Goal: Transaction & Acquisition: Purchase product/service

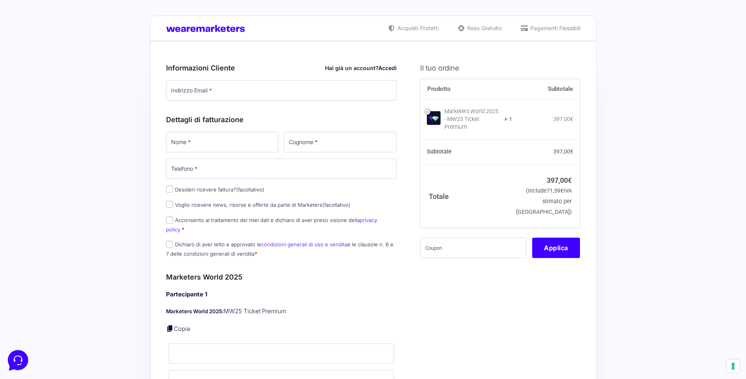
click at [429, 27] on span "Acquisti Protetti" at bounding box center [417, 28] width 43 height 8
click at [505, 37] on div "Acquisti Protetti Reso Gratuito Pagamenti Flessibili" at bounding box center [373, 28] width 446 height 25
click at [580, 38] on div "Acquisti Protetti Reso Gratuito Pagamenti Flessibili" at bounding box center [373, 28] width 446 height 25
click at [578, 33] on div "Acquisti Protetti Reso Gratuito Pagamenti Flessibili" at bounding box center [373, 28] width 446 height 25
click at [564, 27] on span "Pagamenti Flessibili" at bounding box center [554, 28] width 52 height 8
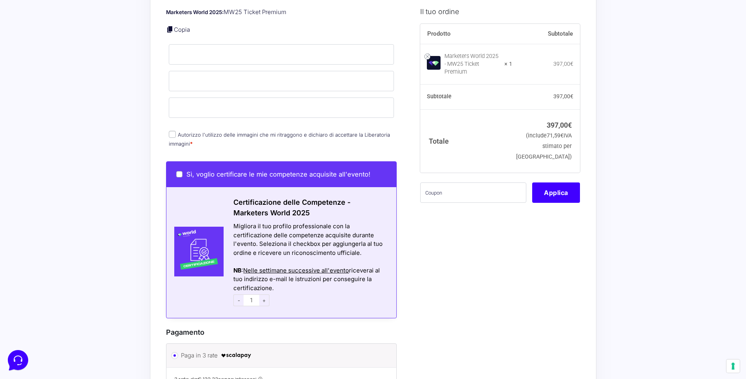
scroll to position [520, 0]
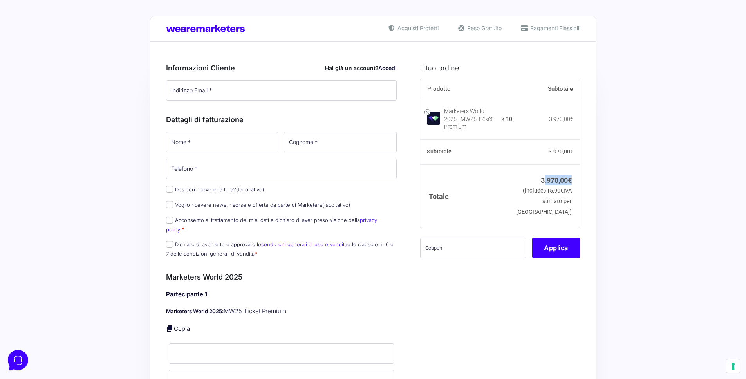
drag, startPoint x: 543, startPoint y: 176, endPoint x: 576, endPoint y: 175, distance: 32.9
click at [576, 175] on td "3.970,00 € (include 715,90 € IVA stimato per Italia)" at bounding box center [546, 195] width 68 height 63
click at [530, 202] on td "3.970,00 € (include 715,90 € IVA stimato per Italia)" at bounding box center [546, 195] width 68 height 63
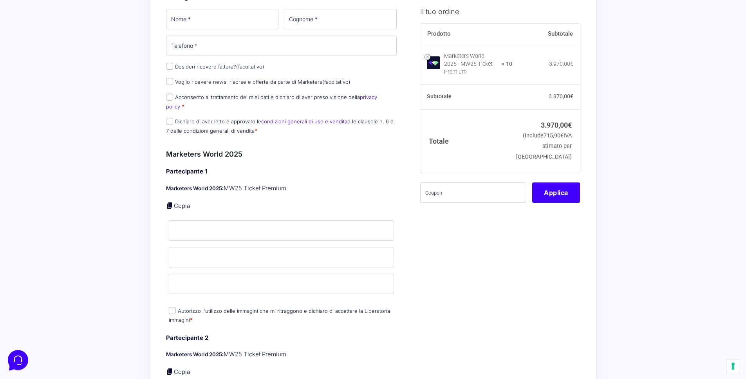
scroll to position [200, 0]
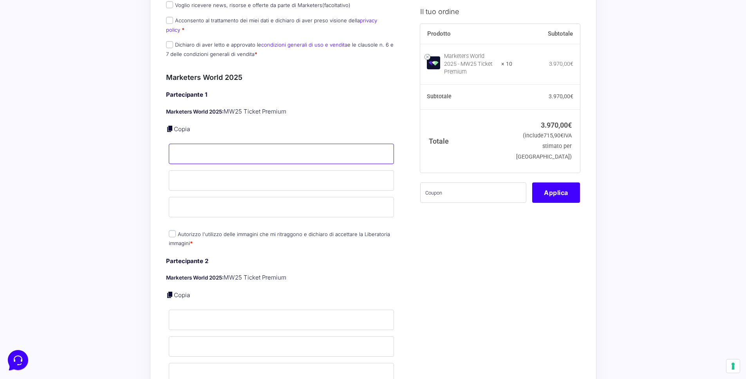
click at [195, 151] on input "Nome *" at bounding box center [282, 154] width 226 height 20
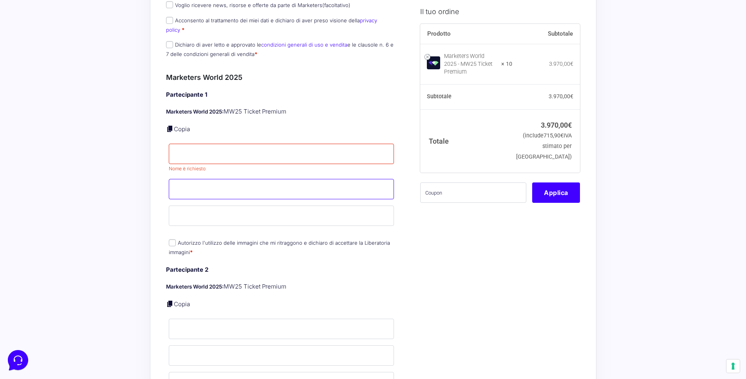
click at [187, 164] on div "Partecipante 1 Marketers World 2025: MW25 Ticket Premium Copia Nome * Nome è ri…" at bounding box center [281, 173] width 231 height 167
click at [181, 210] on input "Email *" at bounding box center [282, 216] width 226 height 20
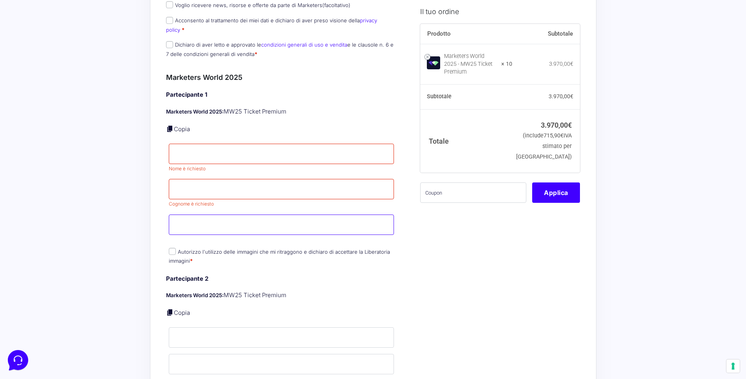
click at [196, 215] on input "Email *" at bounding box center [282, 225] width 226 height 20
click at [196, 188] on input "Cognome *" at bounding box center [282, 189] width 226 height 20
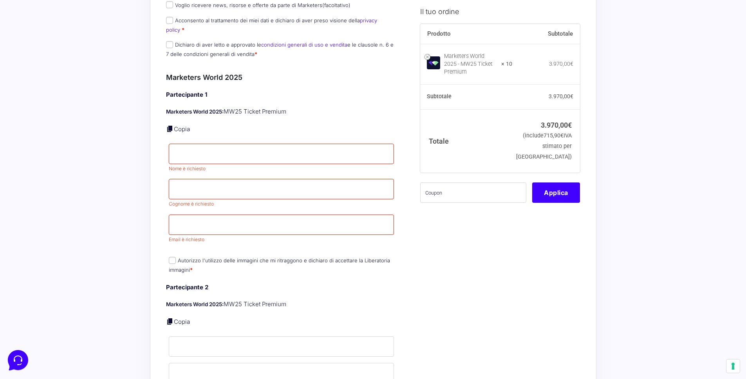
click at [195, 143] on p "Nome * Nome è richiesto" at bounding box center [281, 159] width 231 height 32
click at [182, 215] on input "Email *" at bounding box center [282, 225] width 226 height 20
click at [192, 132] on div "Partecipante 1 Marketers World 2025: MW25 Ticket Premium Copia Nome * Nome è ri…" at bounding box center [281, 182] width 231 height 185
click at [190, 149] on input "Nome *" at bounding box center [282, 154] width 226 height 20
click at [183, 125] on link "Copia" at bounding box center [182, 128] width 16 height 7
